Goal: Task Accomplishment & Management: Manage account settings

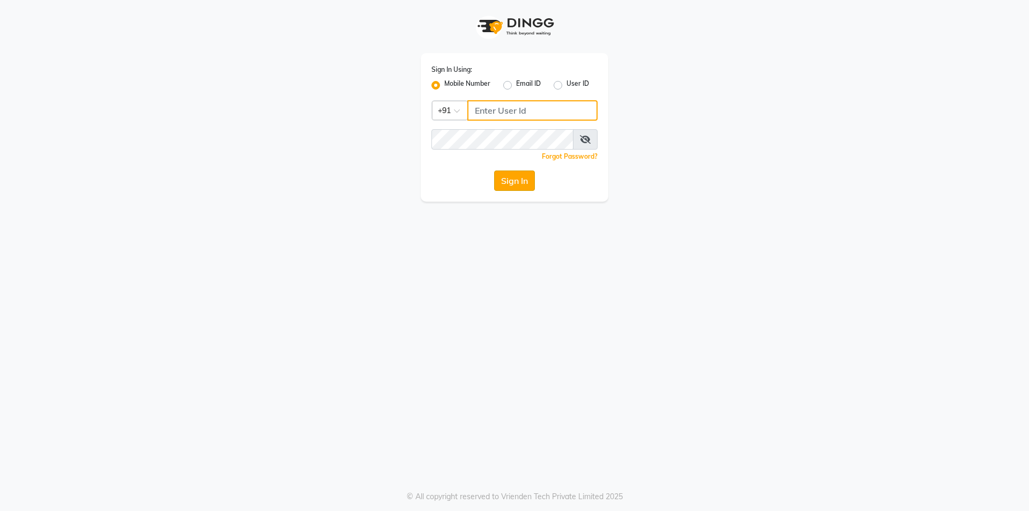
type input "9717821804"
click at [508, 183] on button "Sign In" at bounding box center [514, 180] width 41 height 20
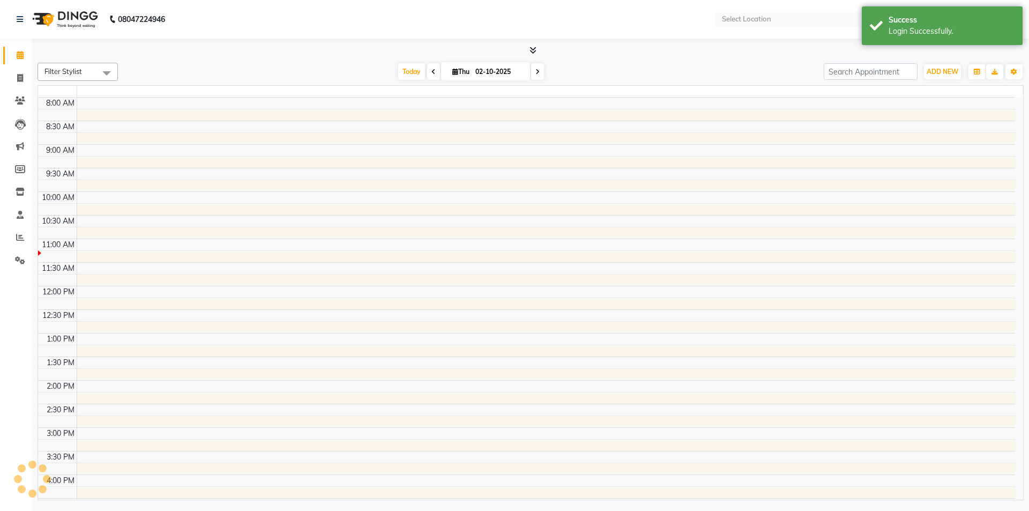
select select "en"
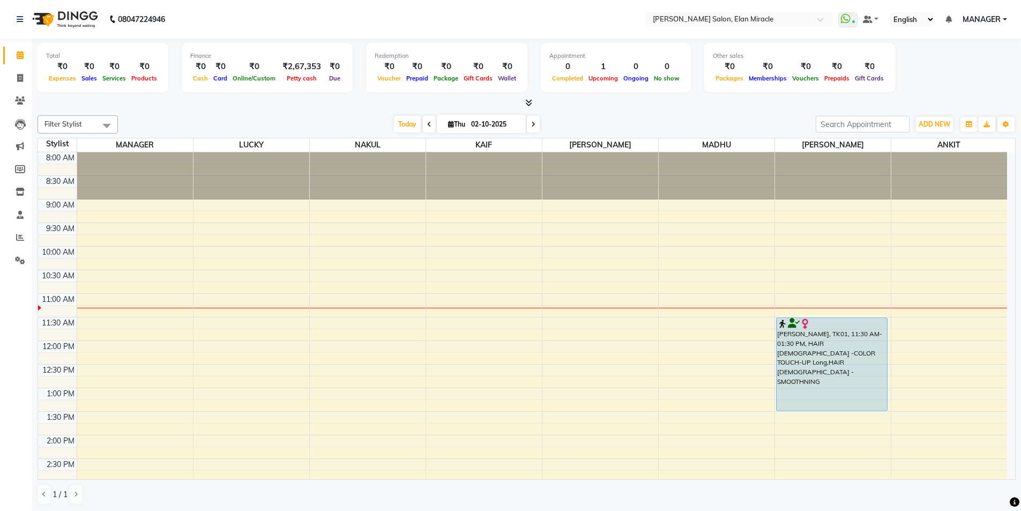
click at [837, 372] on div "[PERSON_NAME], TK01, 11:30 AM-01:30 PM, HAIR [DEMOGRAPHIC_DATA] -COLOR TOUCH-UP…" at bounding box center [832, 364] width 111 height 93
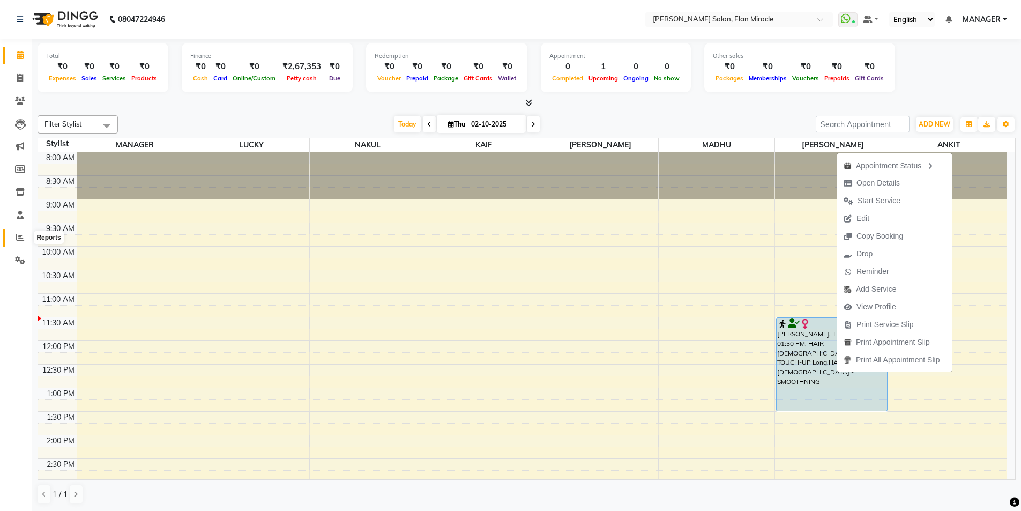
click at [14, 235] on span at bounding box center [20, 238] width 19 height 12
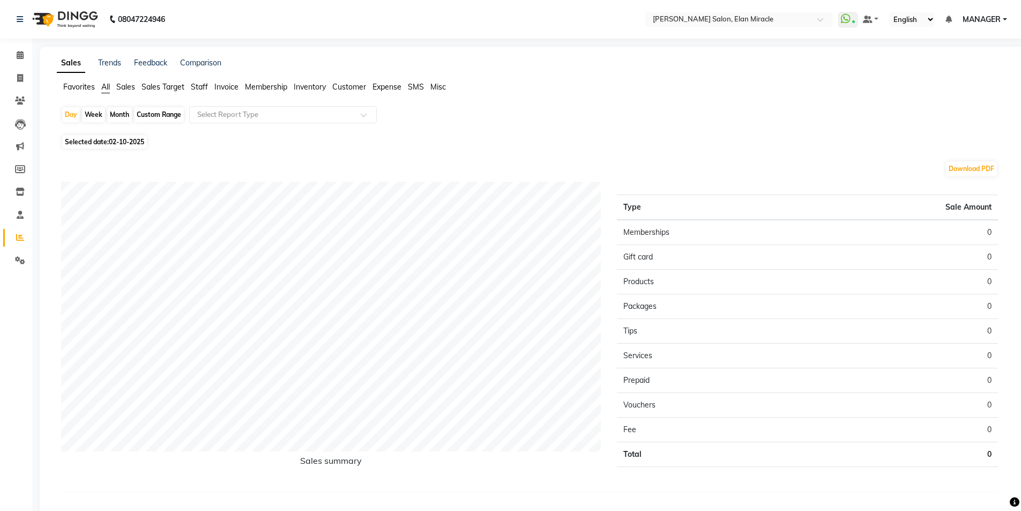
click at [204, 85] on span "Staff" at bounding box center [199, 87] width 17 height 10
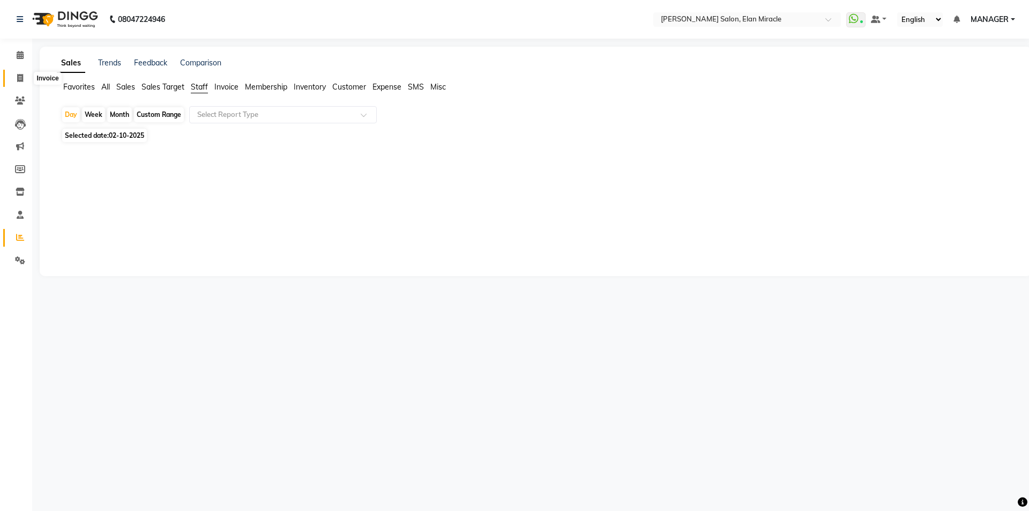
click at [25, 75] on span at bounding box center [20, 78] width 19 height 12
select select "7738"
select select "service"
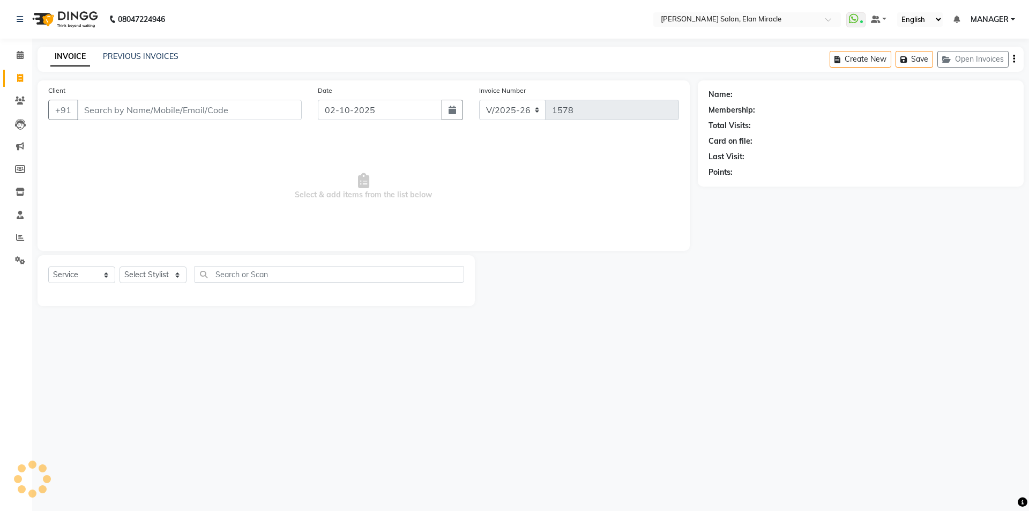
click at [141, 61] on div "PREVIOUS INVOICES" at bounding box center [141, 56] width 76 height 11
click at [144, 59] on link "PREVIOUS INVOICES" at bounding box center [141, 56] width 76 height 10
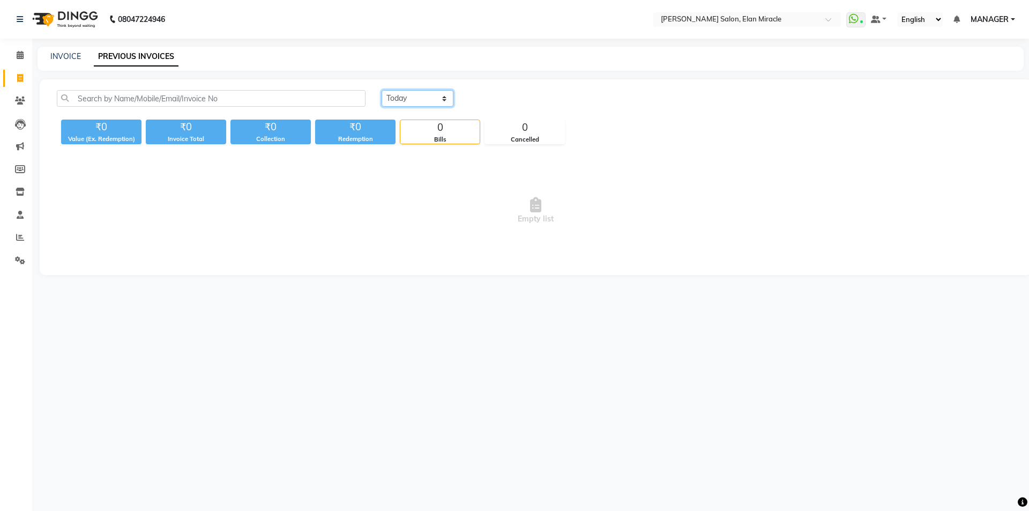
drag, startPoint x: 405, startPoint y: 100, endPoint x: 410, endPoint y: 106, distance: 7.3
click at [405, 100] on select "[DATE] [DATE] Custom Range" at bounding box center [418, 98] width 72 height 17
select select "[DATE]"
click at [382, 90] on select "[DATE] [DATE] Custom Range" at bounding box center [418, 98] width 72 height 17
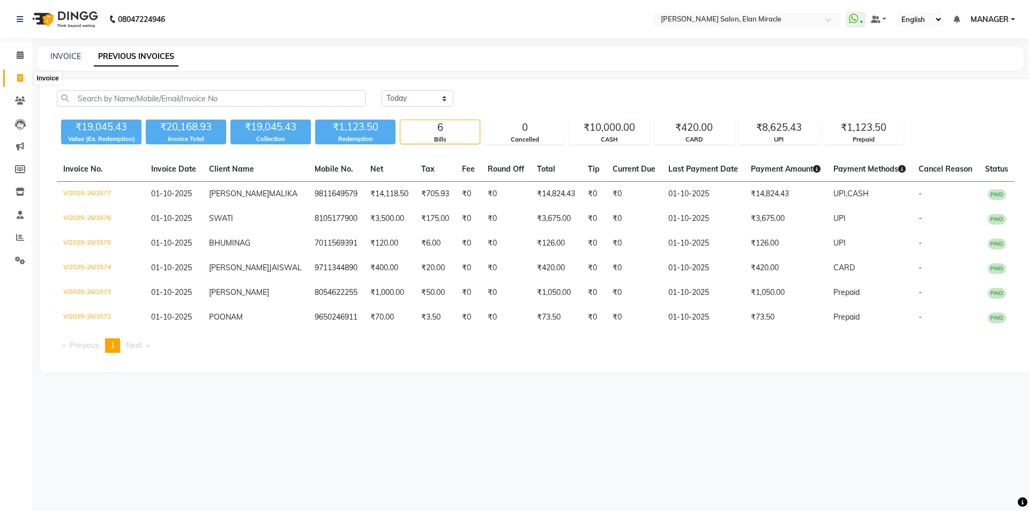
click at [19, 81] on icon at bounding box center [20, 78] width 6 height 8
select select "service"
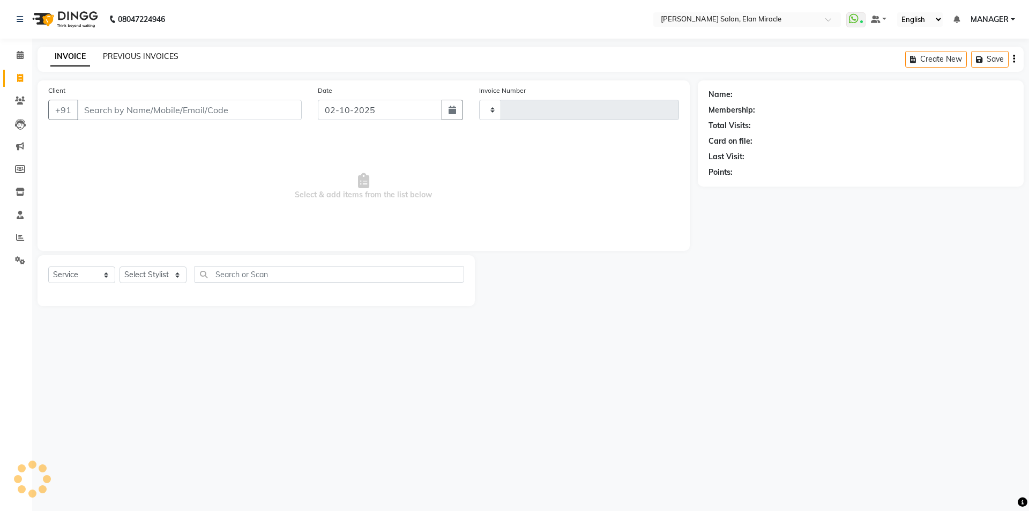
type input "1578"
select select "7738"
click at [24, 237] on span at bounding box center [20, 238] width 19 height 12
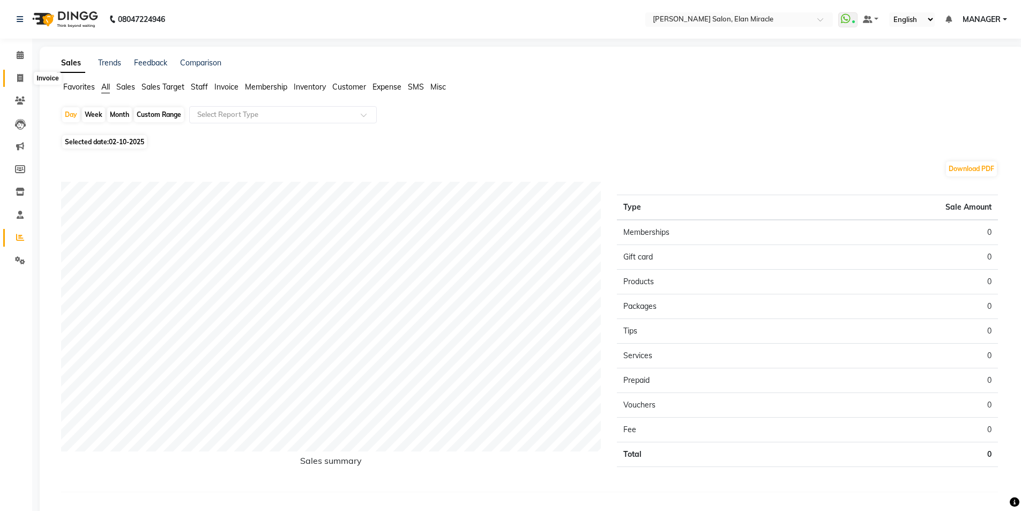
click at [23, 80] on icon at bounding box center [20, 78] width 6 height 8
select select "7738"
select select "service"
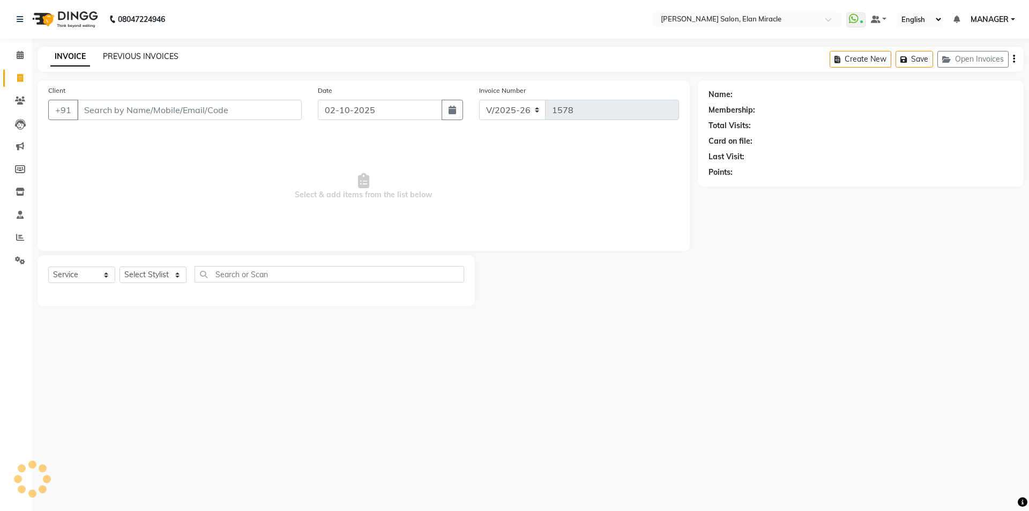
click at [168, 60] on link "PREVIOUS INVOICES" at bounding box center [141, 56] width 76 height 10
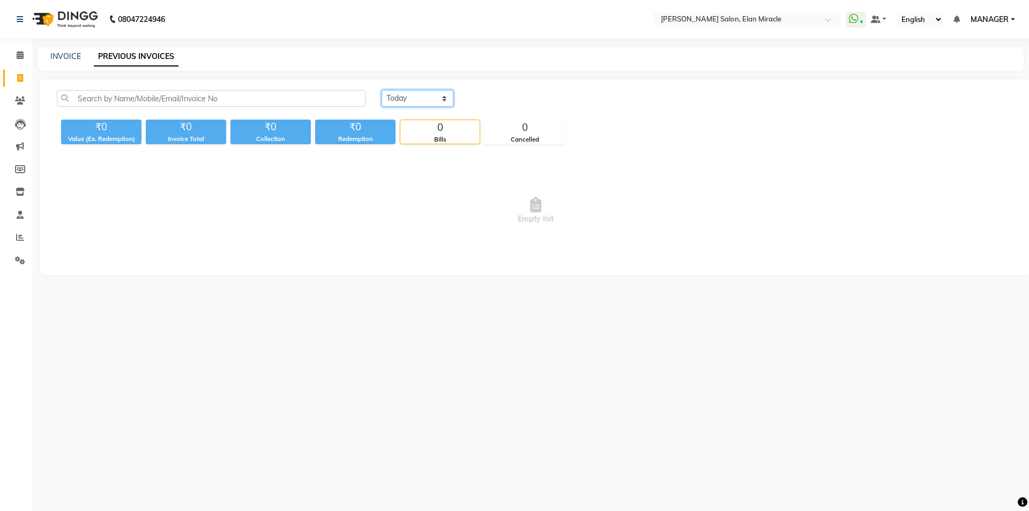
click at [429, 96] on select "[DATE] [DATE] Custom Range" at bounding box center [418, 98] width 72 height 17
select select "[DATE]"
click at [382, 90] on select "[DATE] [DATE] Custom Range" at bounding box center [418, 98] width 72 height 17
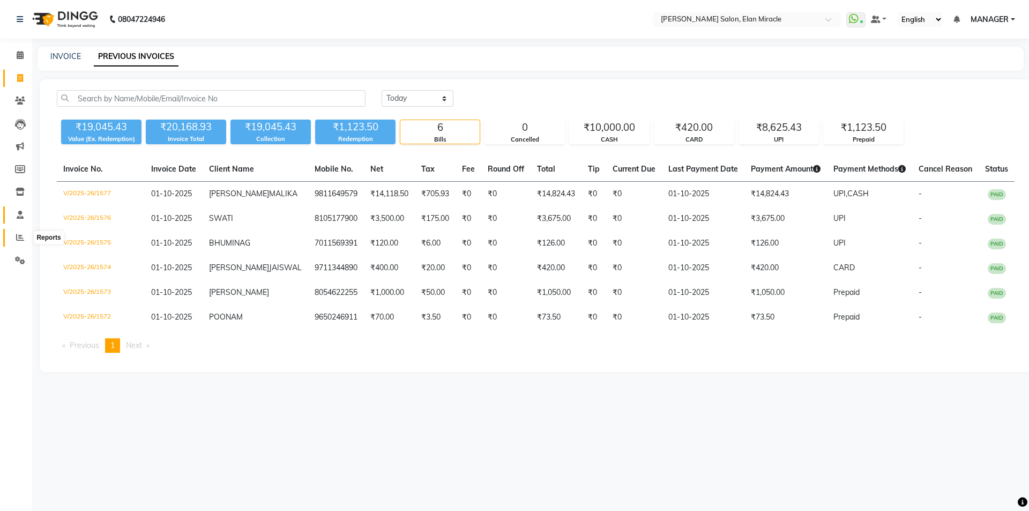
drag, startPoint x: 14, startPoint y: 239, endPoint x: 22, endPoint y: 219, distance: 21.2
click at [13, 239] on span at bounding box center [20, 238] width 19 height 12
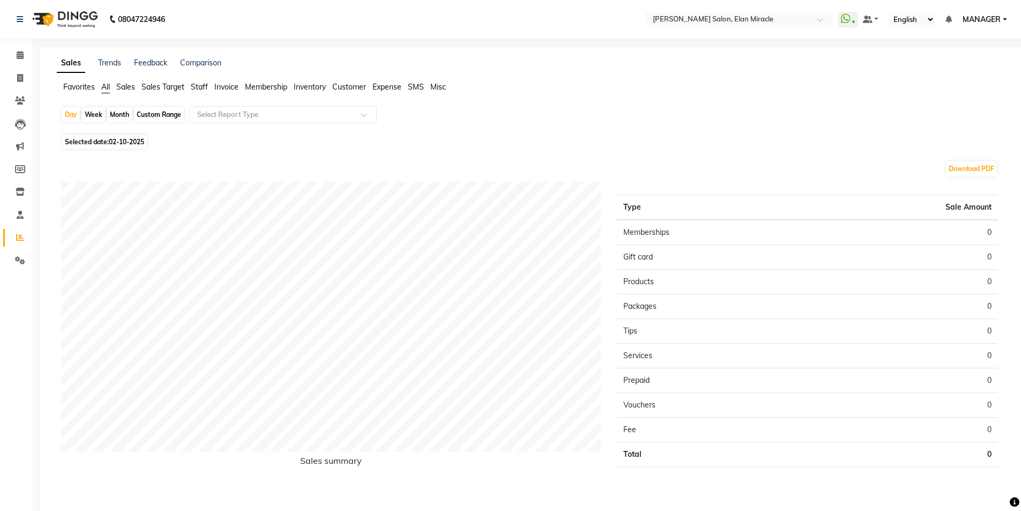
click at [203, 87] on span "Staff" at bounding box center [199, 87] width 17 height 10
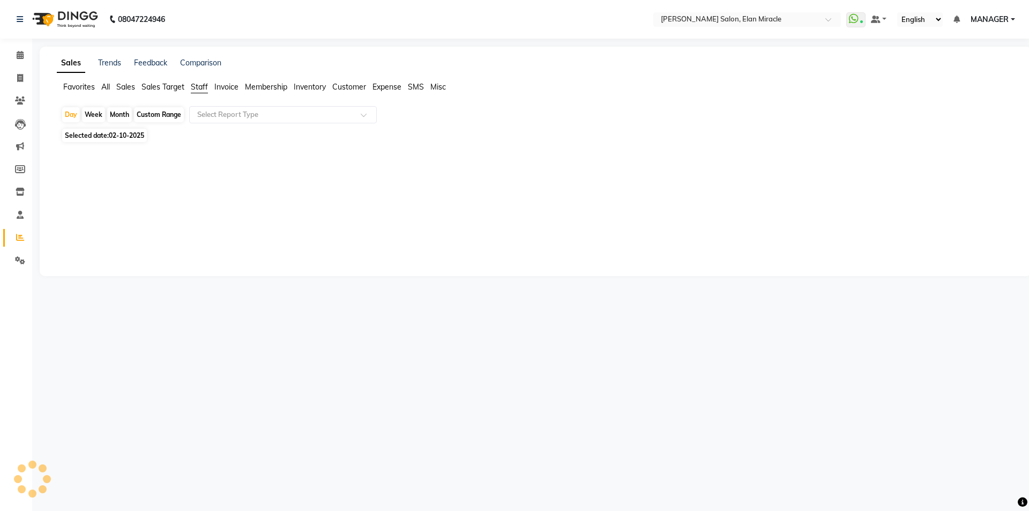
click at [138, 132] on span "02-10-2025" at bounding box center [126, 135] width 35 height 8
select select "10"
select select "2025"
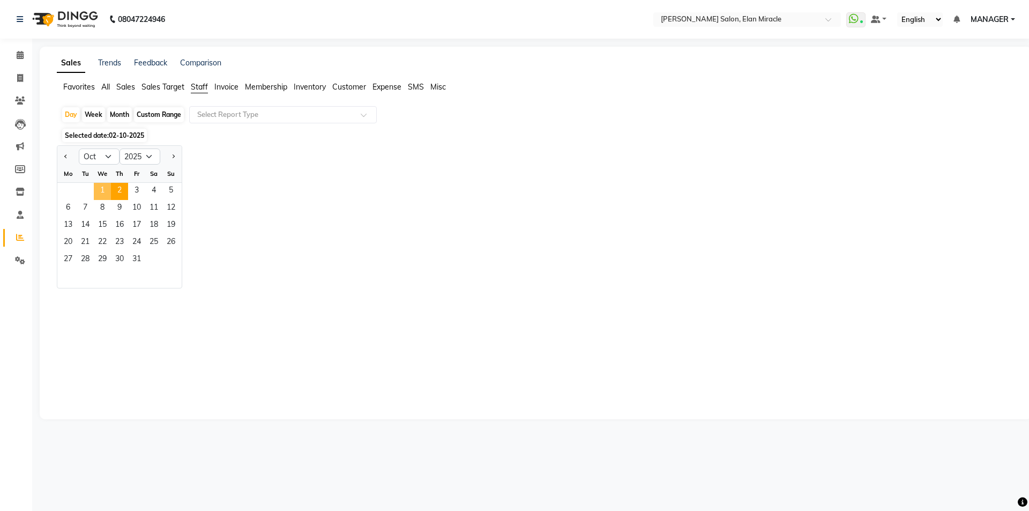
click at [102, 190] on span "1" at bounding box center [102, 191] width 17 height 17
